Goal: Obtain resource: Download file/media

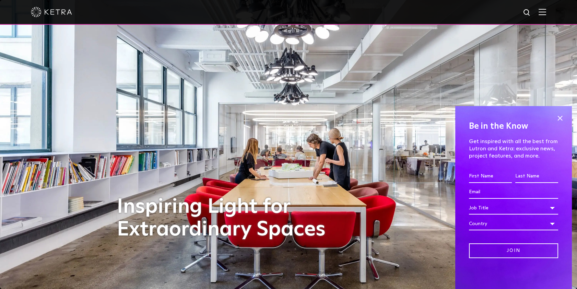
click at [546, 14] on img at bounding box center [543, 12] width 8 height 7
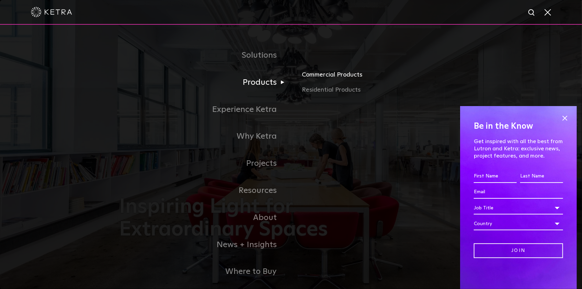
click at [314, 78] on link "Commercial Products" at bounding box center [382, 77] width 161 height 15
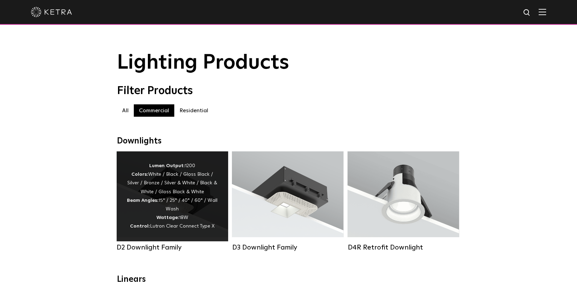
click at [149, 186] on div "Lumen Output: 1200 Colors: White / Black / Gloss Black / Silver / Bronze / Silv…" at bounding box center [172, 196] width 91 height 69
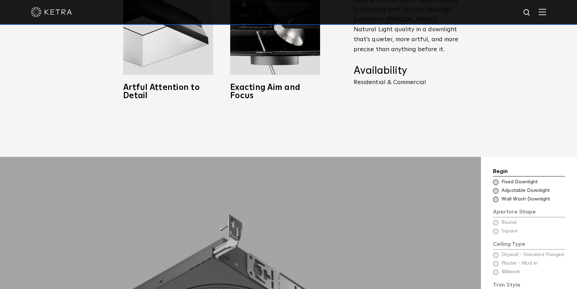
scroll to position [676, 0]
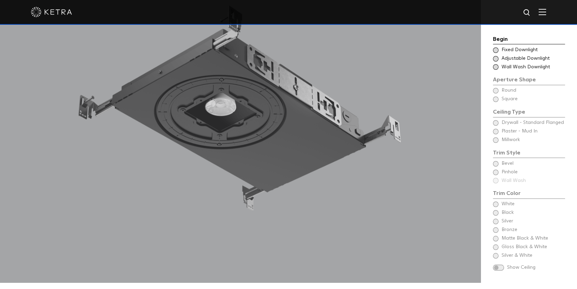
click at [498, 56] on span at bounding box center [495, 58] width 5 height 5
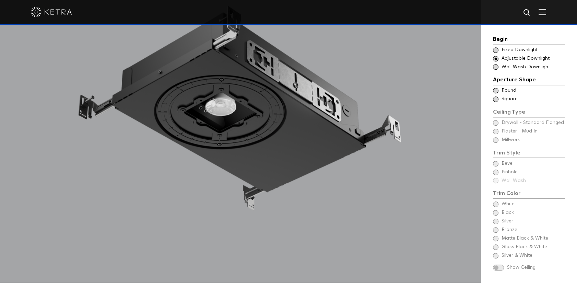
click at [496, 96] on span at bounding box center [495, 98] width 5 height 5
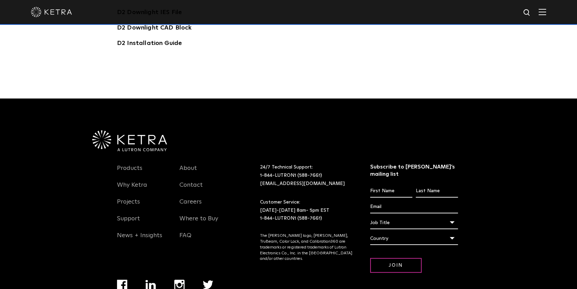
scroll to position [1893, 0]
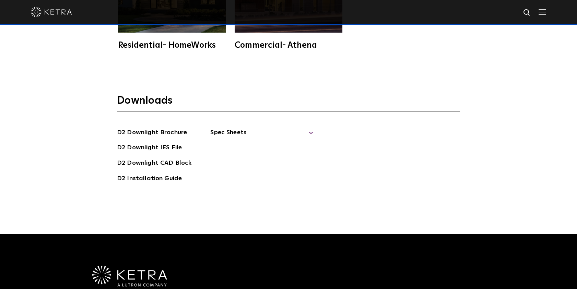
click at [267, 128] on span "Spec Sheets" at bounding box center [261, 135] width 103 height 15
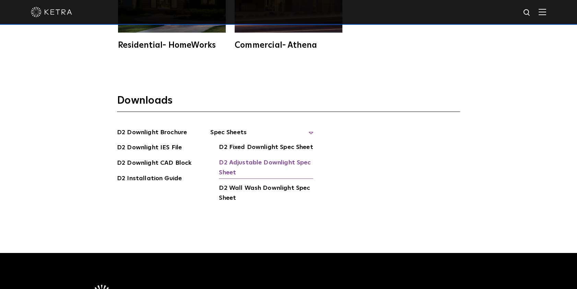
click at [246, 158] on link "D2 Adjustable Downlight Spec Sheet" at bounding box center [266, 168] width 94 height 21
